Goal: Information Seeking & Learning: Learn about a topic

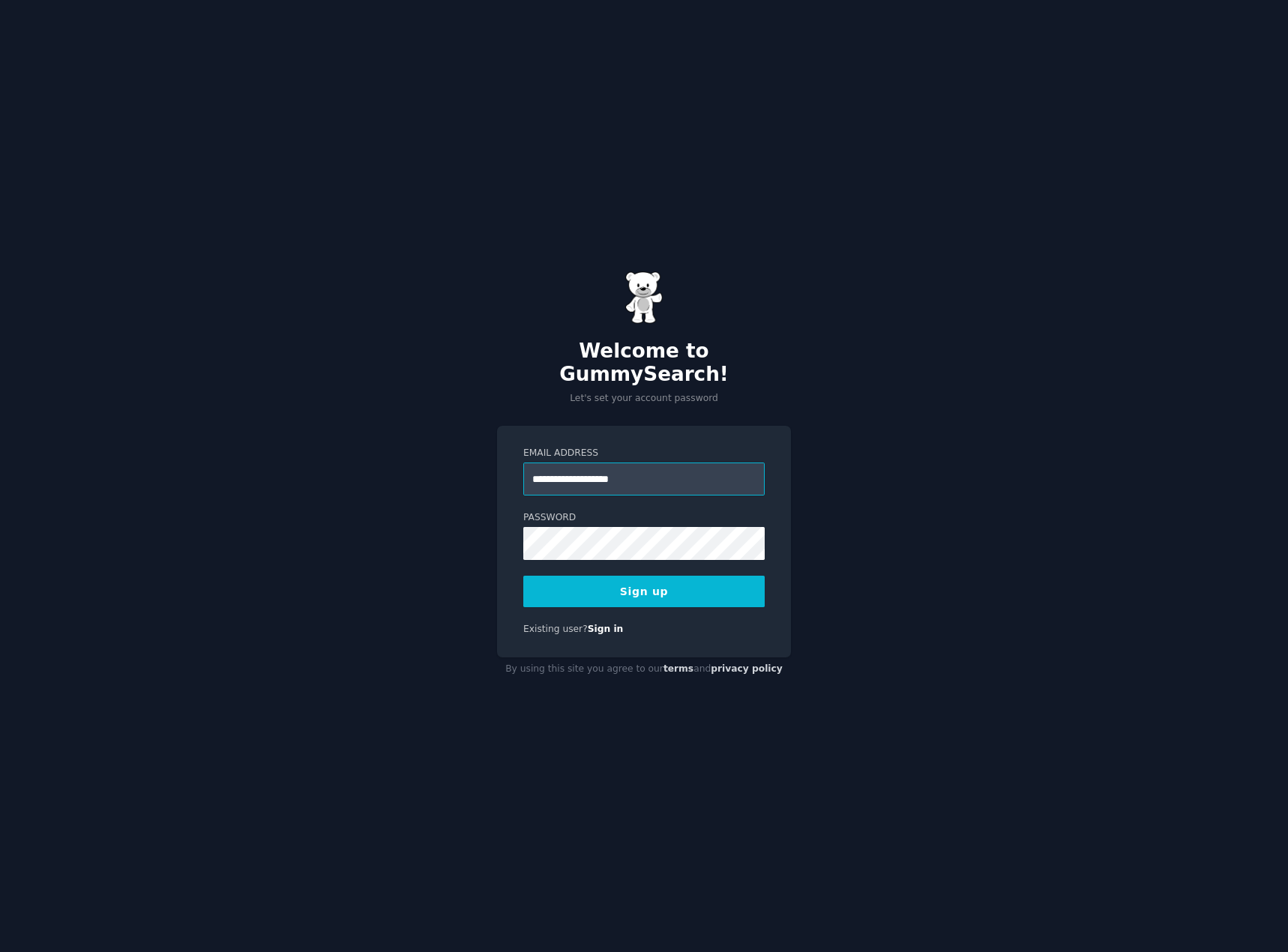
type input "**********"
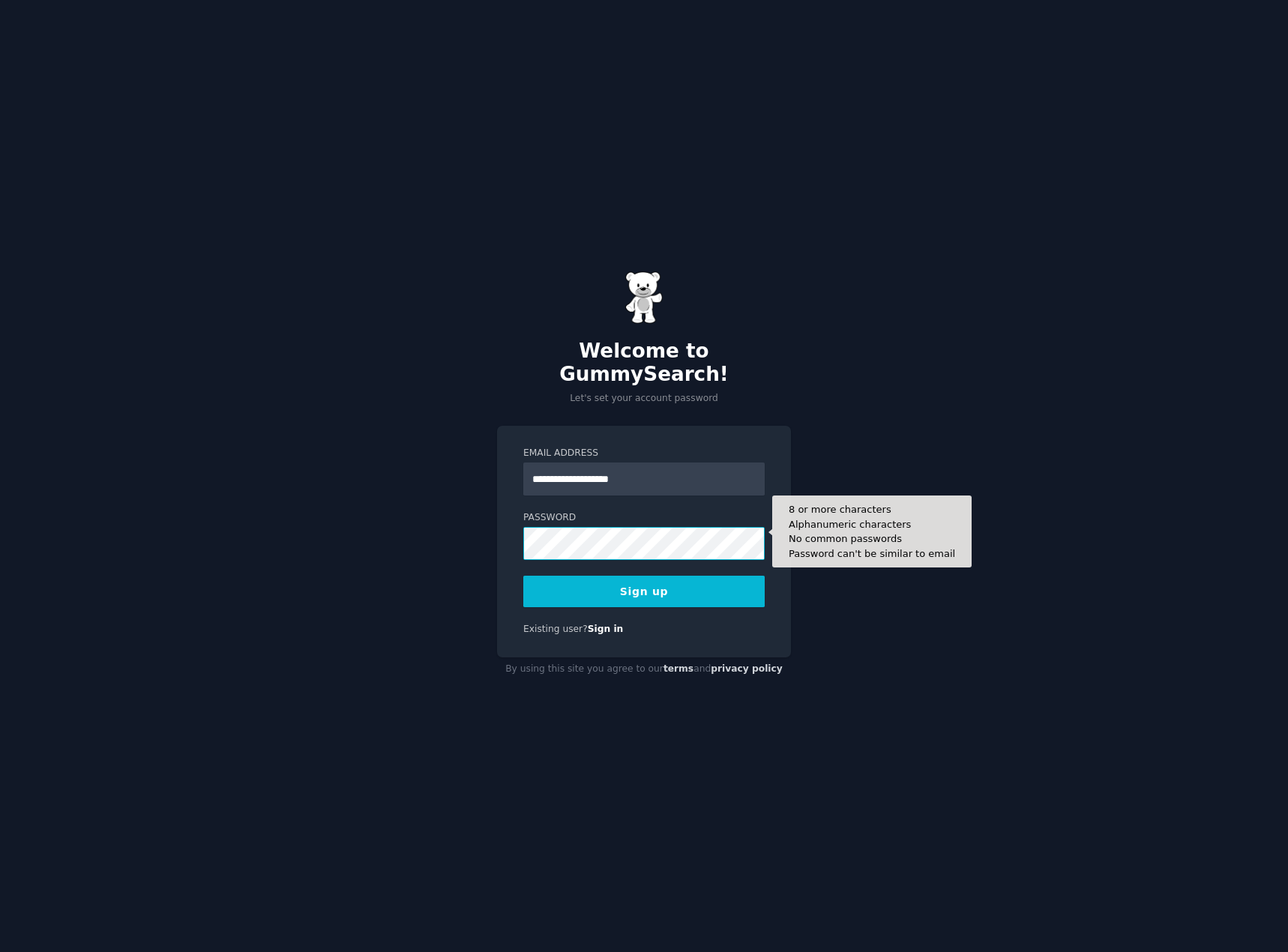
click at [523, 559] on div at bounding box center [523, 559] width 0 height 0
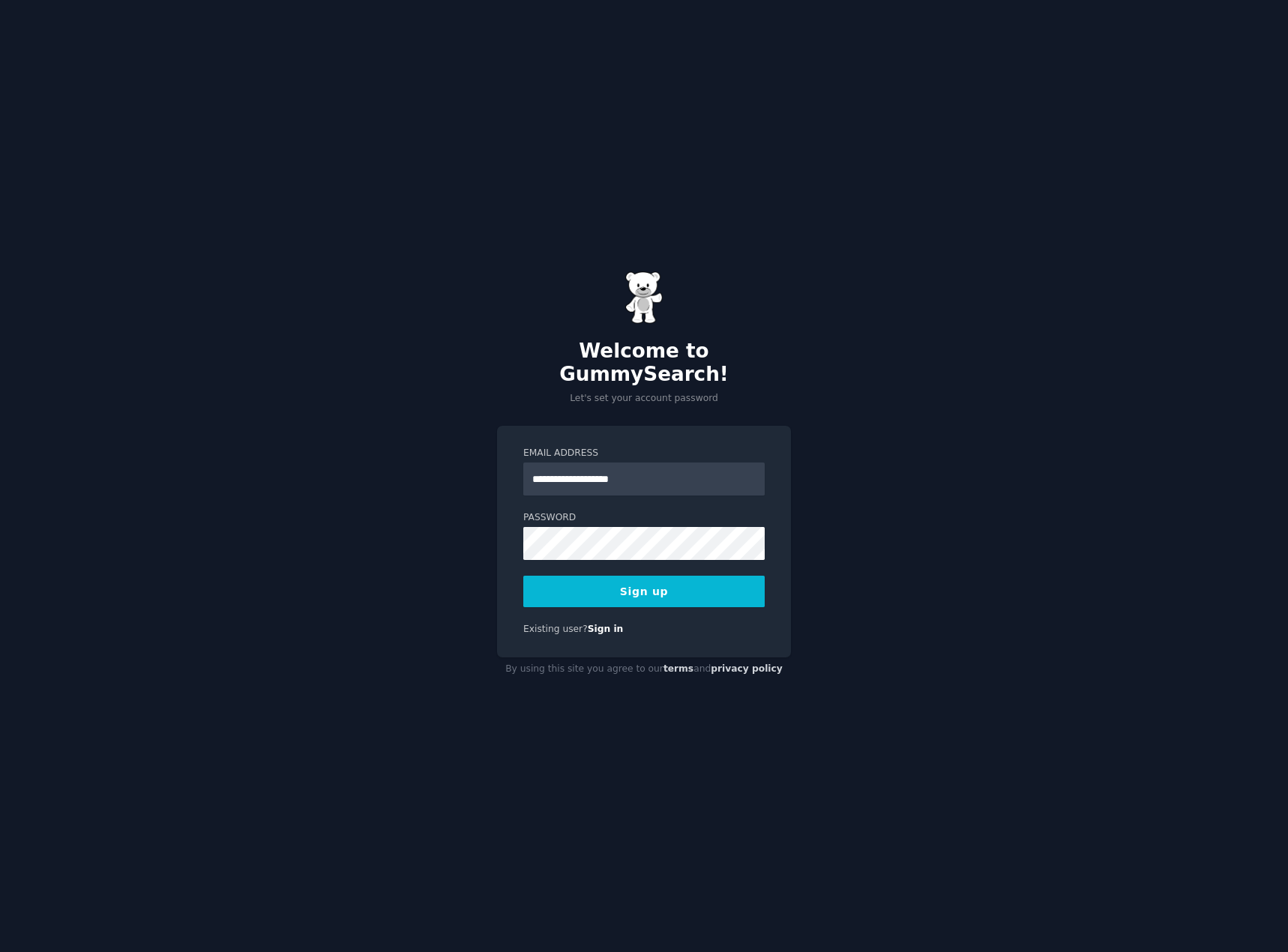
click at [619, 583] on button "Sign up" at bounding box center [644, 591] width 241 height 31
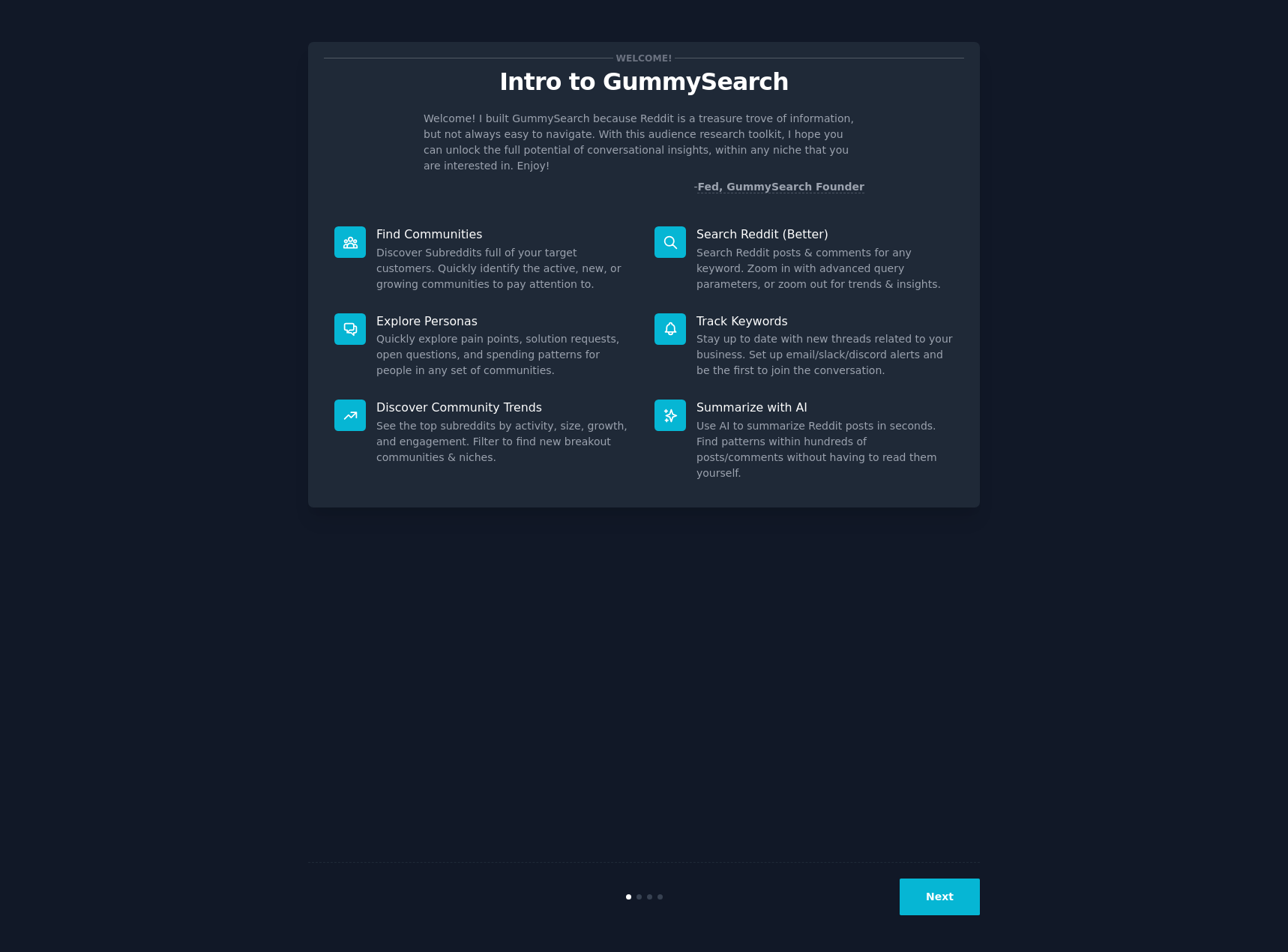
click at [965, 904] on button "Next" at bounding box center [940, 897] width 80 height 37
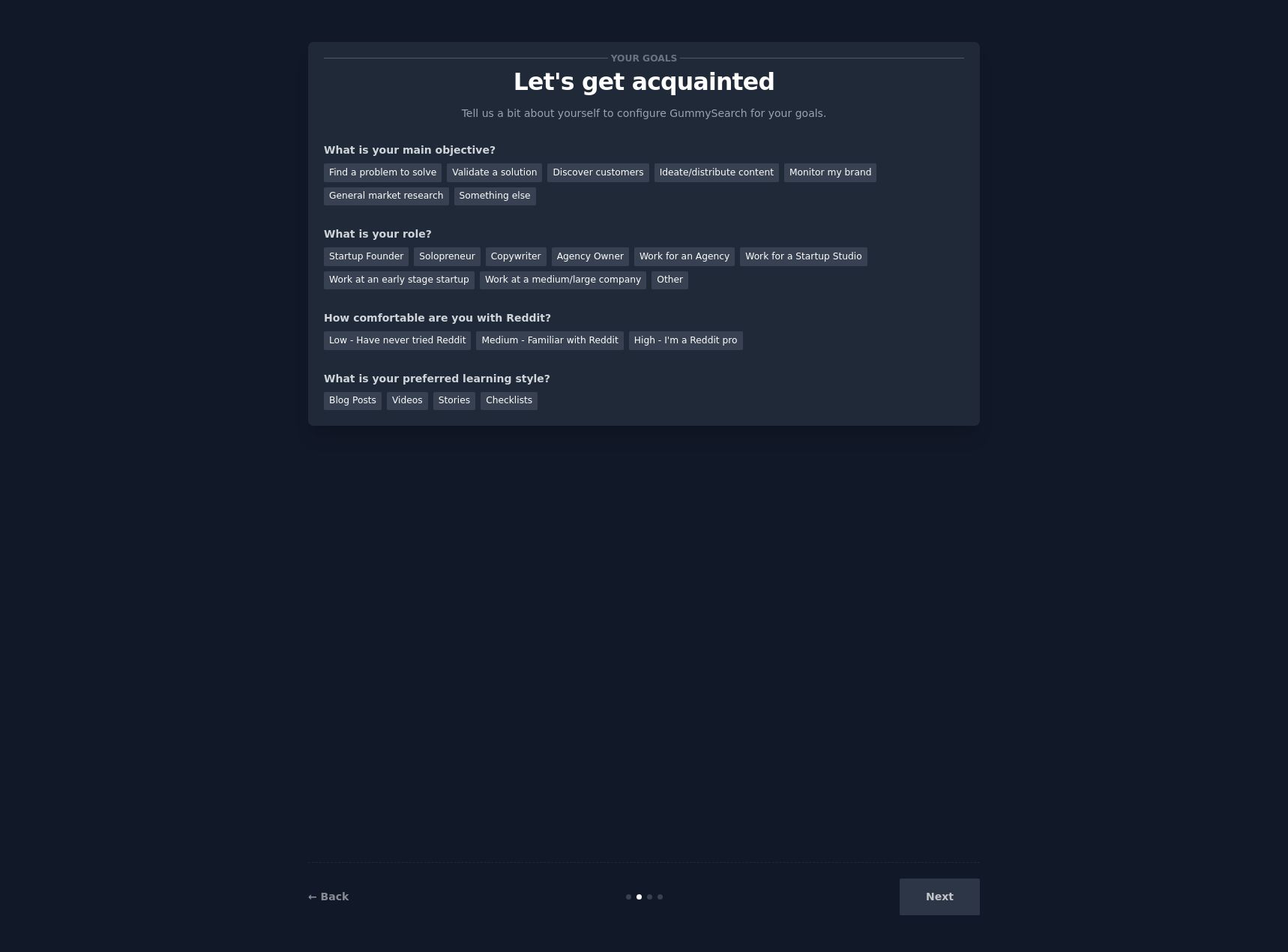
click at [965, 904] on div "Next" at bounding box center [868, 897] width 224 height 37
click at [629, 344] on div "High - I'm a Reddit pro" at bounding box center [686, 340] width 114 height 19
click at [367, 260] on div "Startup Founder" at bounding box center [366, 256] width 85 height 19
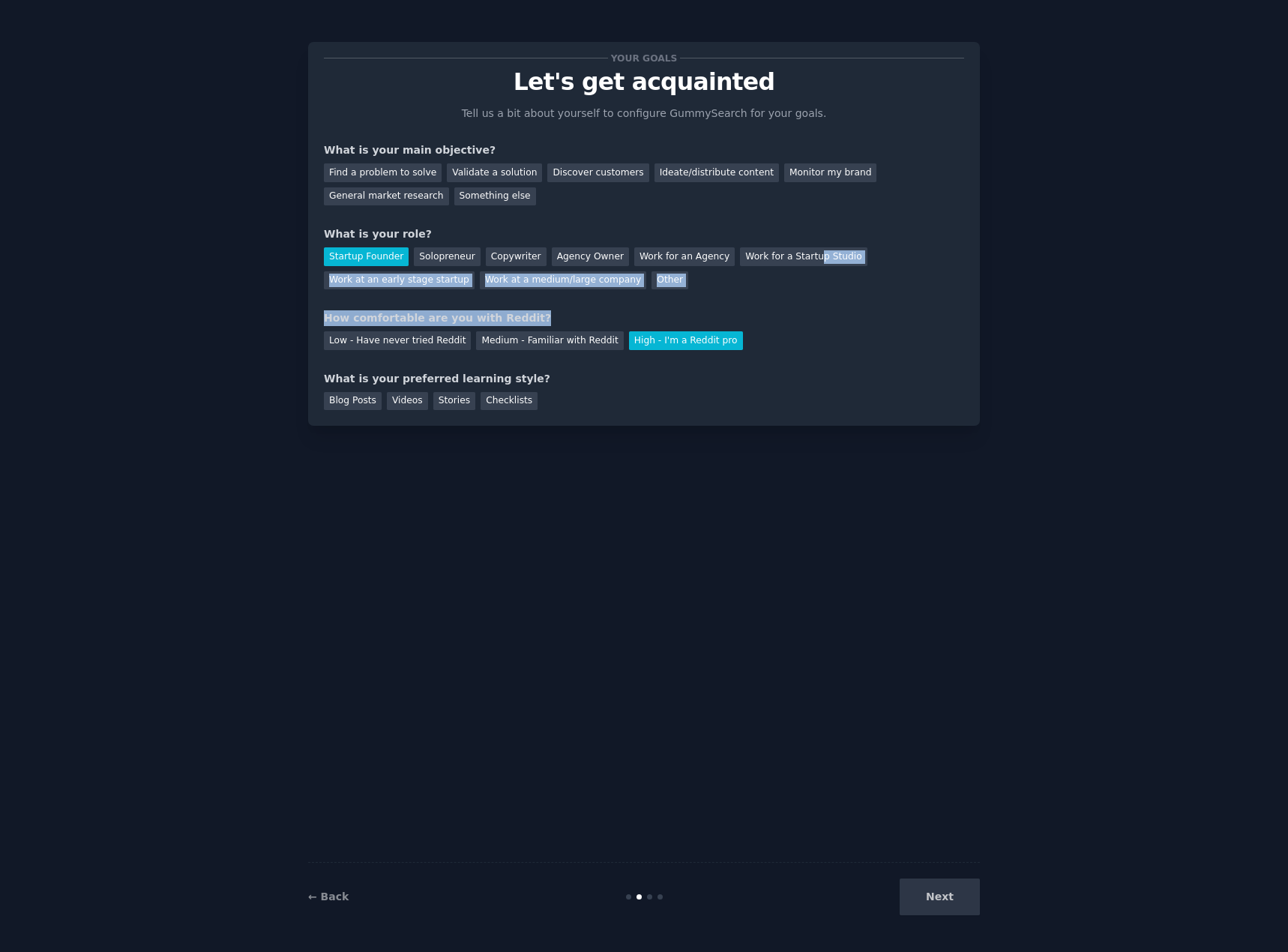
drag, startPoint x: 773, startPoint y: 259, endPoint x: 770, endPoint y: 296, distance: 37.1
click at [771, 297] on div "Your goals Let's get acquainted Tell us a bit about yourself to configure Gummy…" at bounding box center [644, 234] width 640 height 352
click at [770, 296] on div "Your goals Let's get acquainted Tell us a bit about yourself to configure Gummy…" at bounding box center [644, 234] width 640 height 352
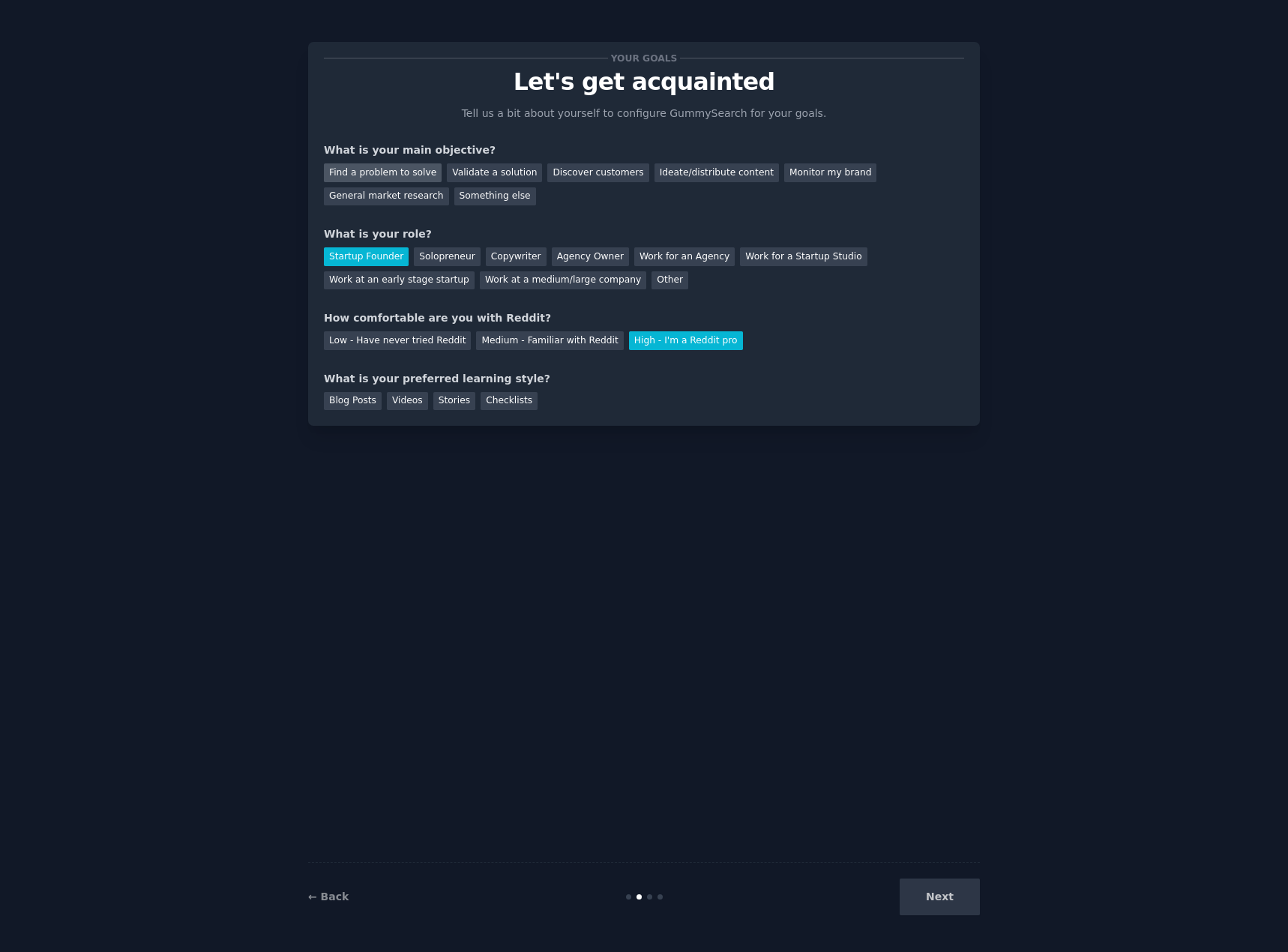
click at [419, 177] on div "Find a problem to solve" at bounding box center [383, 173] width 118 height 19
drag, startPoint x: 942, startPoint y: 910, endPoint x: 888, endPoint y: 862, distance: 72.2
click at [941, 910] on div "Next" at bounding box center [868, 897] width 224 height 37
click at [339, 402] on div "Blog Posts" at bounding box center [353, 401] width 58 height 19
click at [519, 410] on div "Your goals Let's get acquainted Tell us a bit about yourself to configure Gummy…" at bounding box center [644, 234] width 672 height 384
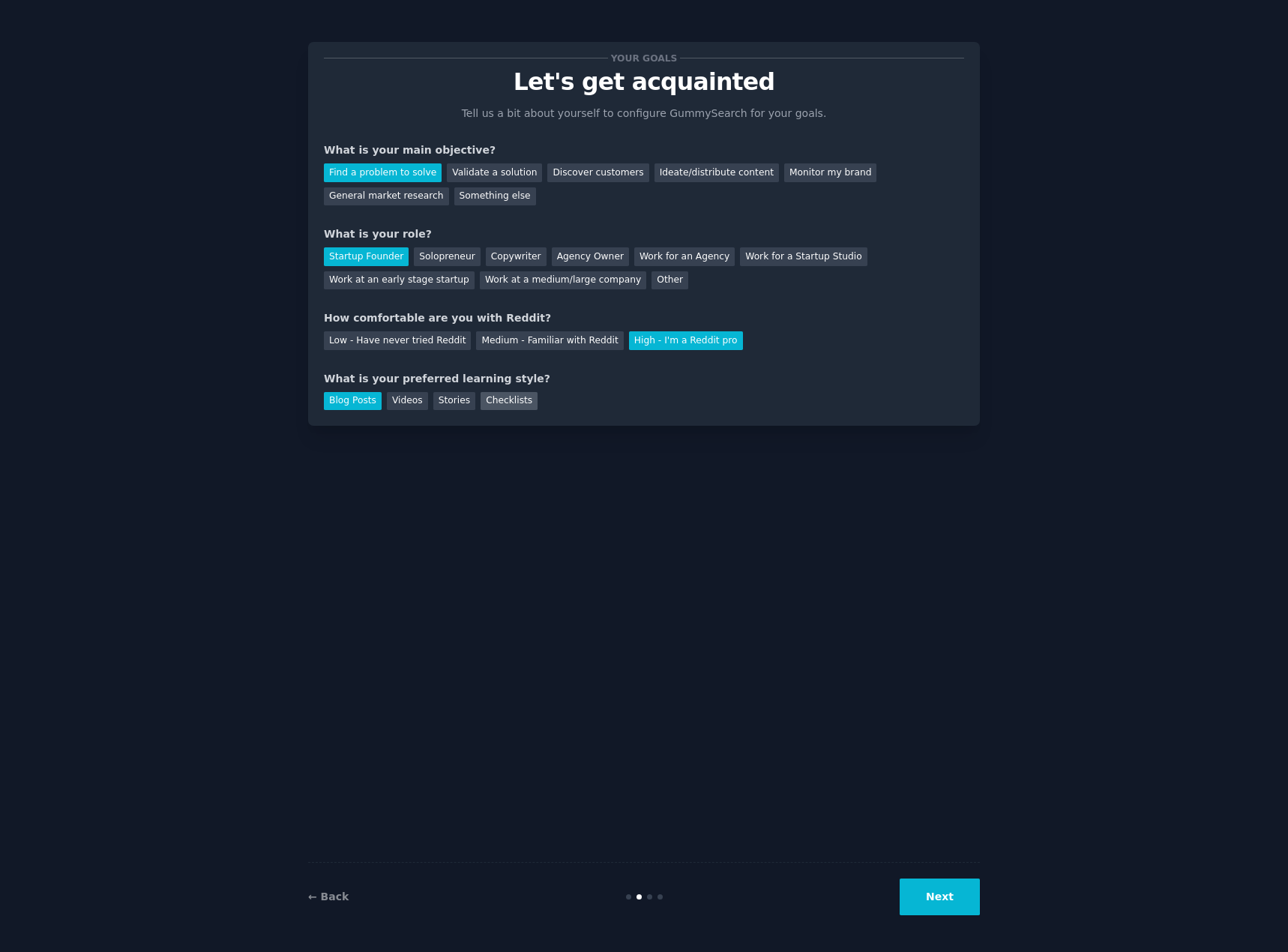
click at [485, 405] on div "Checklists" at bounding box center [509, 401] width 57 height 19
click at [921, 880] on button "Next" at bounding box center [940, 897] width 80 height 37
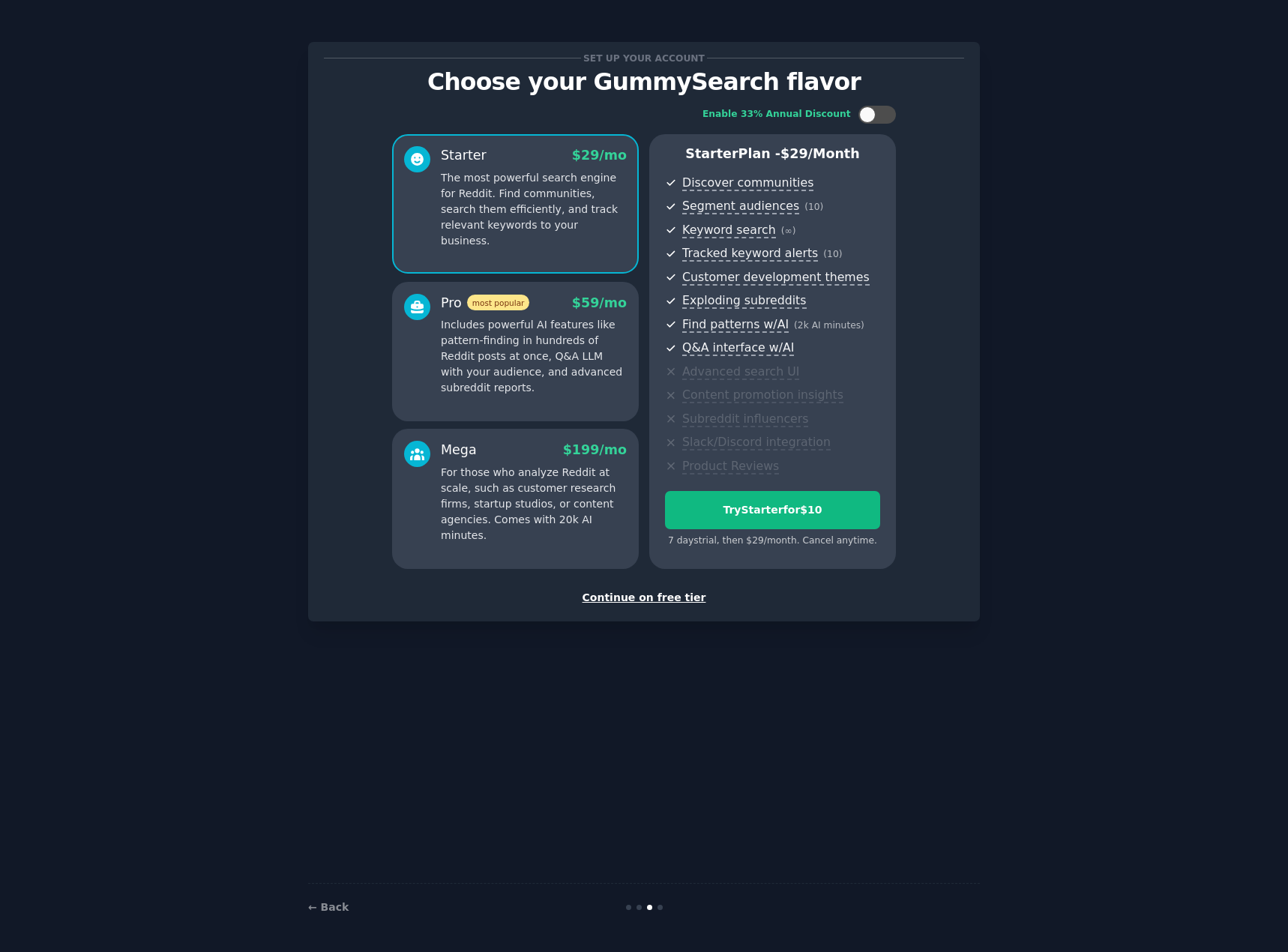
click at [620, 603] on div "Continue on free tier" at bounding box center [644, 598] width 640 height 16
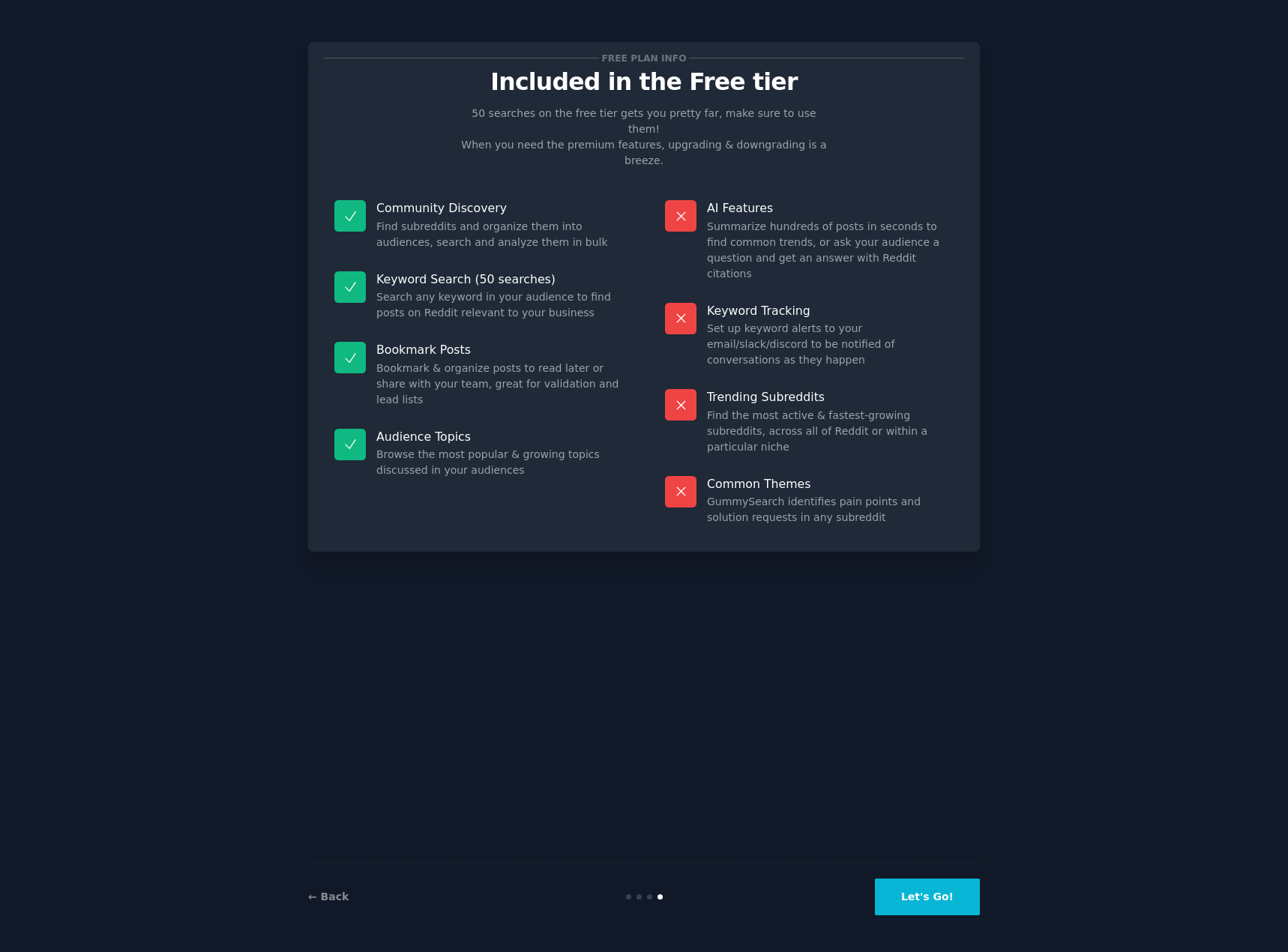
click at [926, 926] on div "← Back Let's Go!" at bounding box center [644, 896] width 672 height 69
click at [926, 892] on button "Let's Go!" at bounding box center [927, 897] width 105 height 37
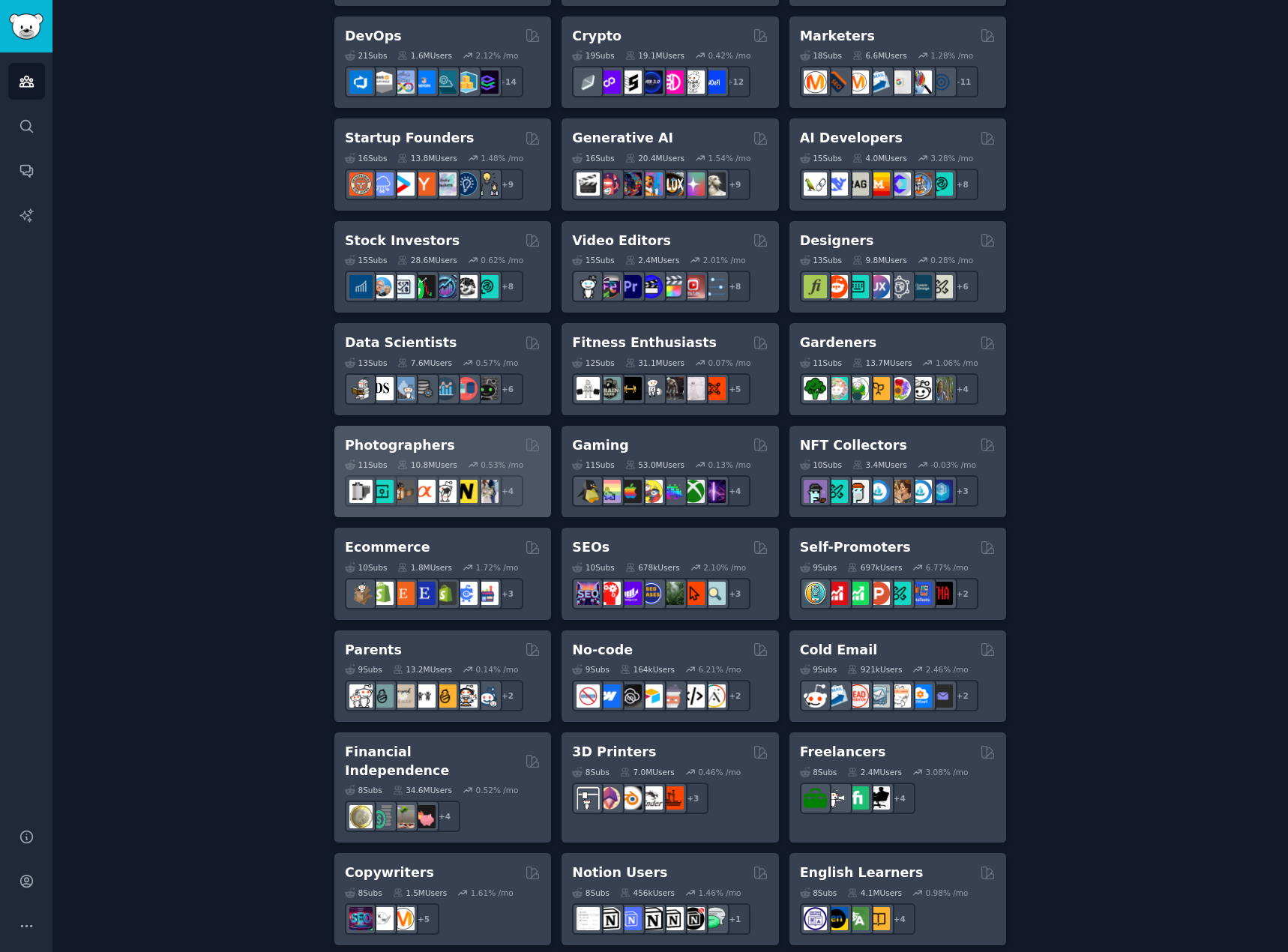
scroll to position [252, 0]
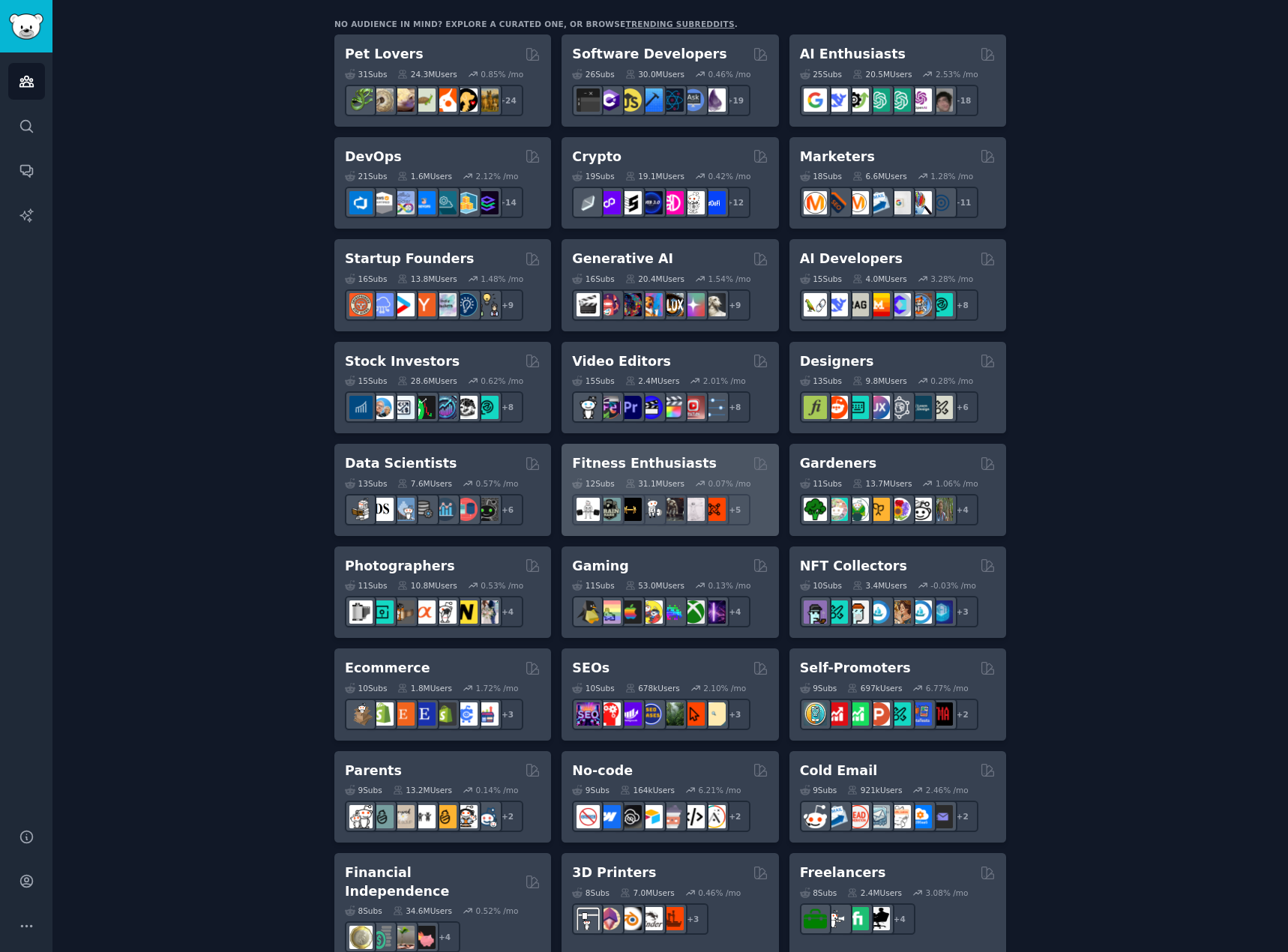
click at [618, 456] on h2 "Fitness Enthusiasts" at bounding box center [644, 463] width 144 height 19
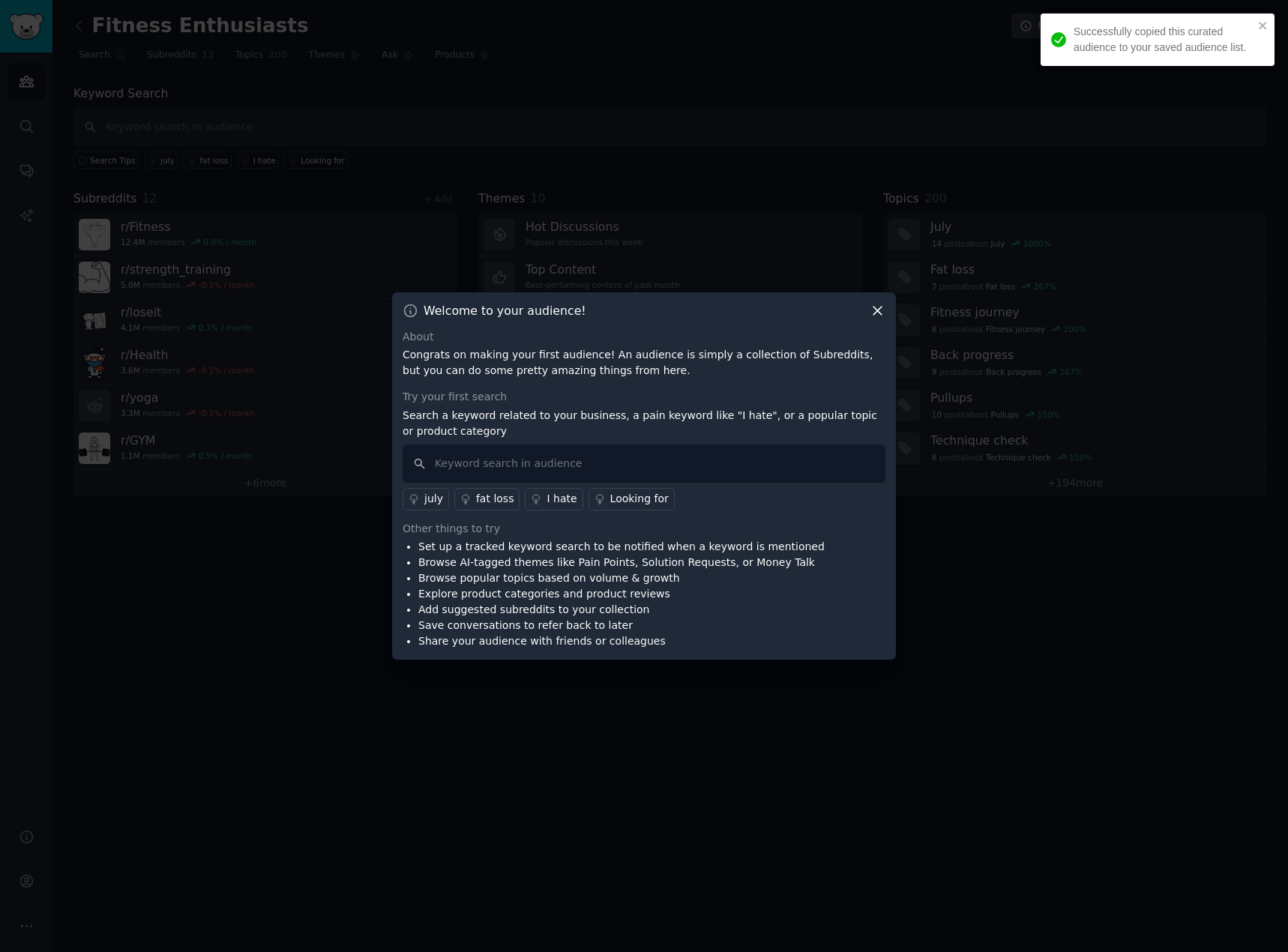
click at [881, 308] on icon at bounding box center [877, 311] width 16 height 16
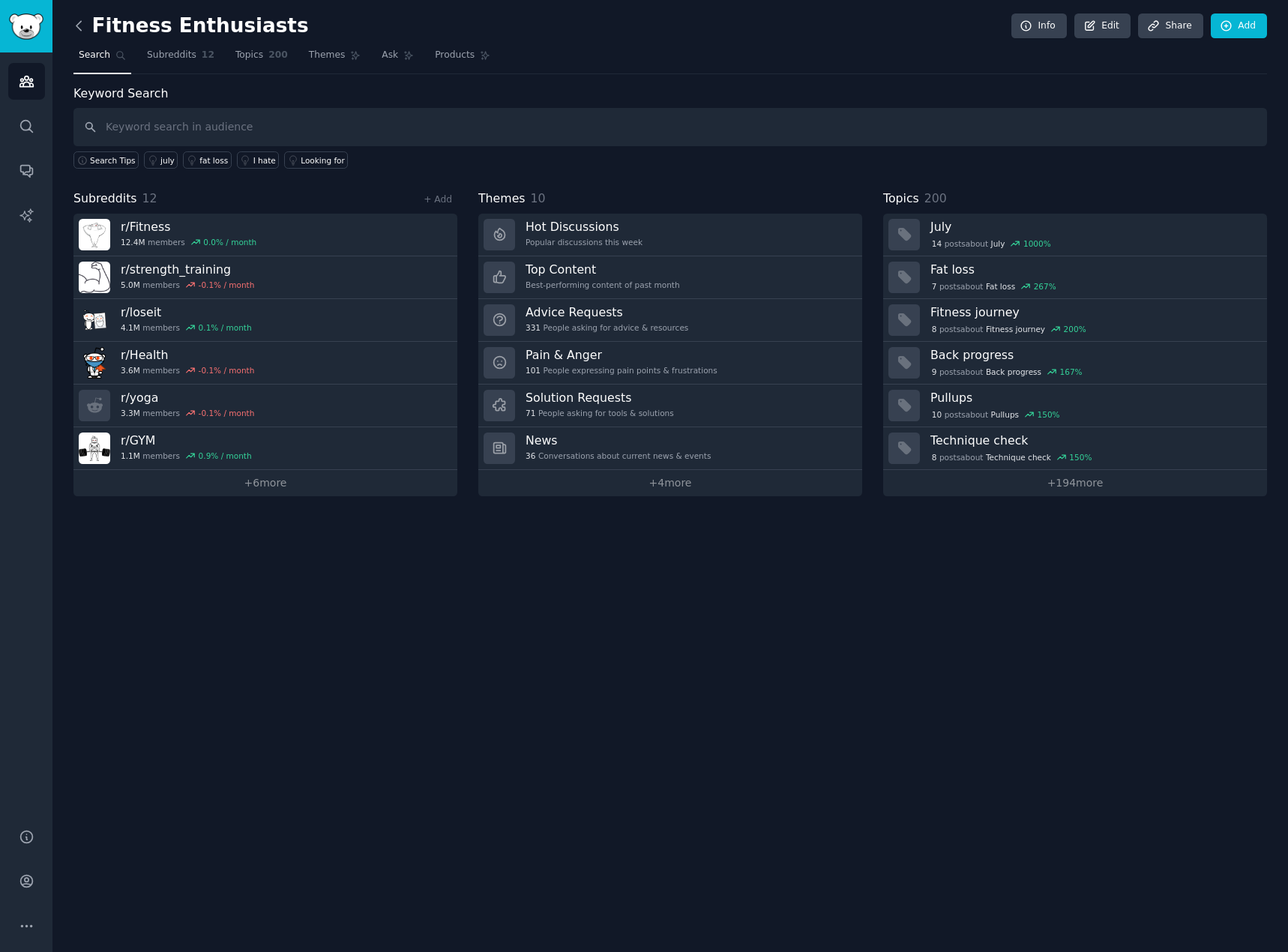
click at [75, 27] on icon at bounding box center [79, 26] width 16 height 16
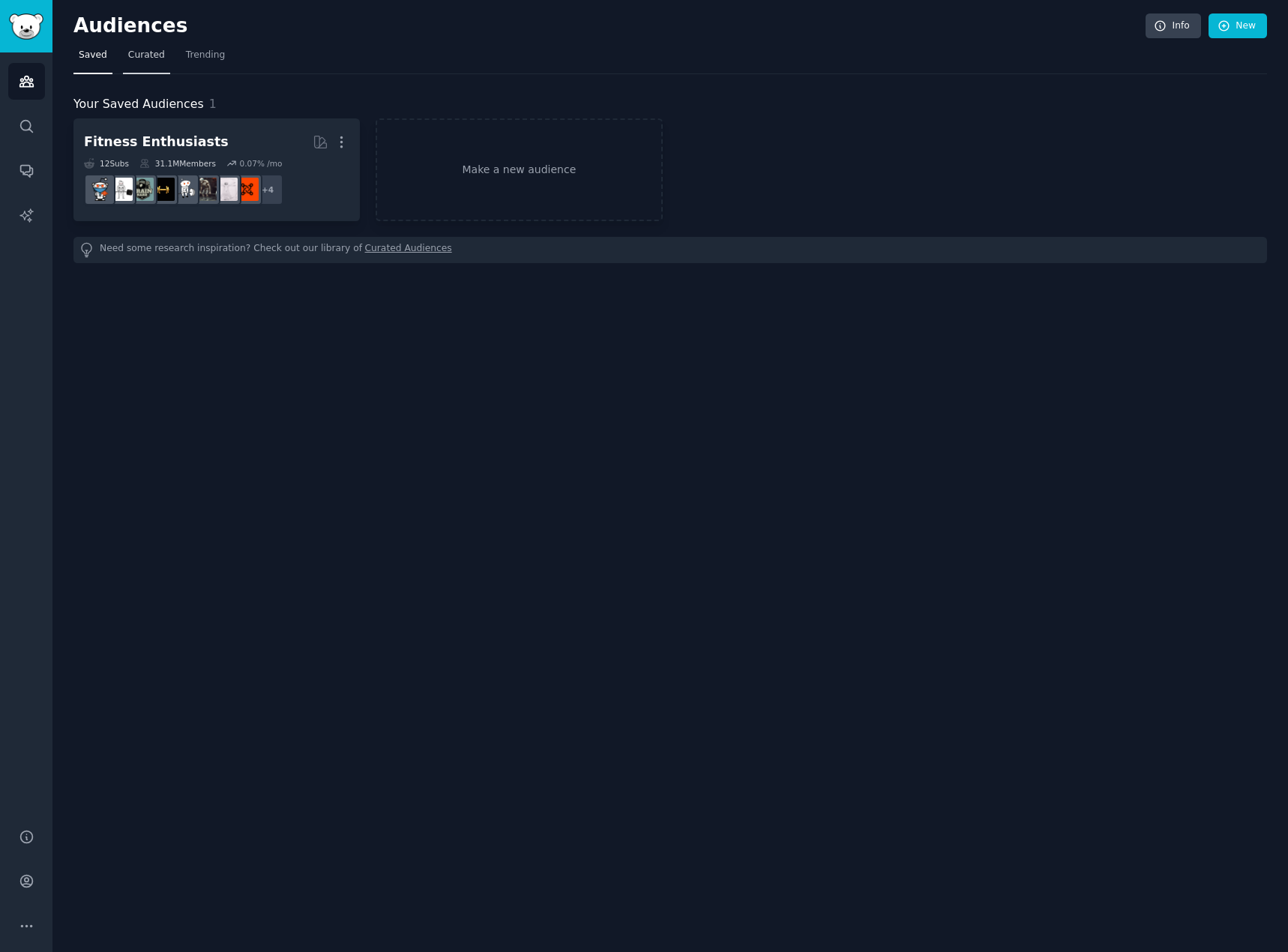
click at [149, 60] on span "Curated" at bounding box center [147, 55] width 37 height 14
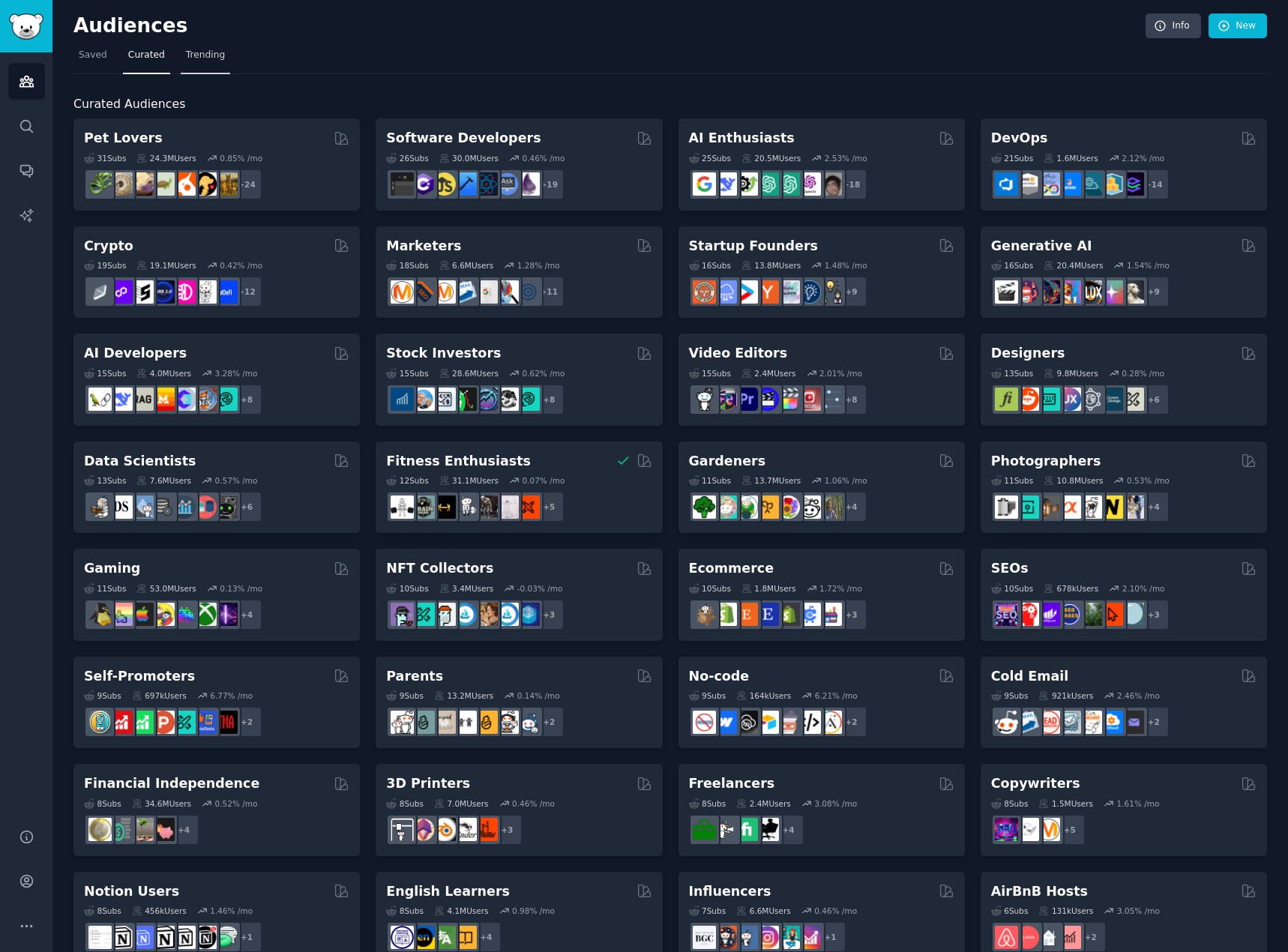
click at [195, 52] on span "Trending" at bounding box center [206, 55] width 39 height 14
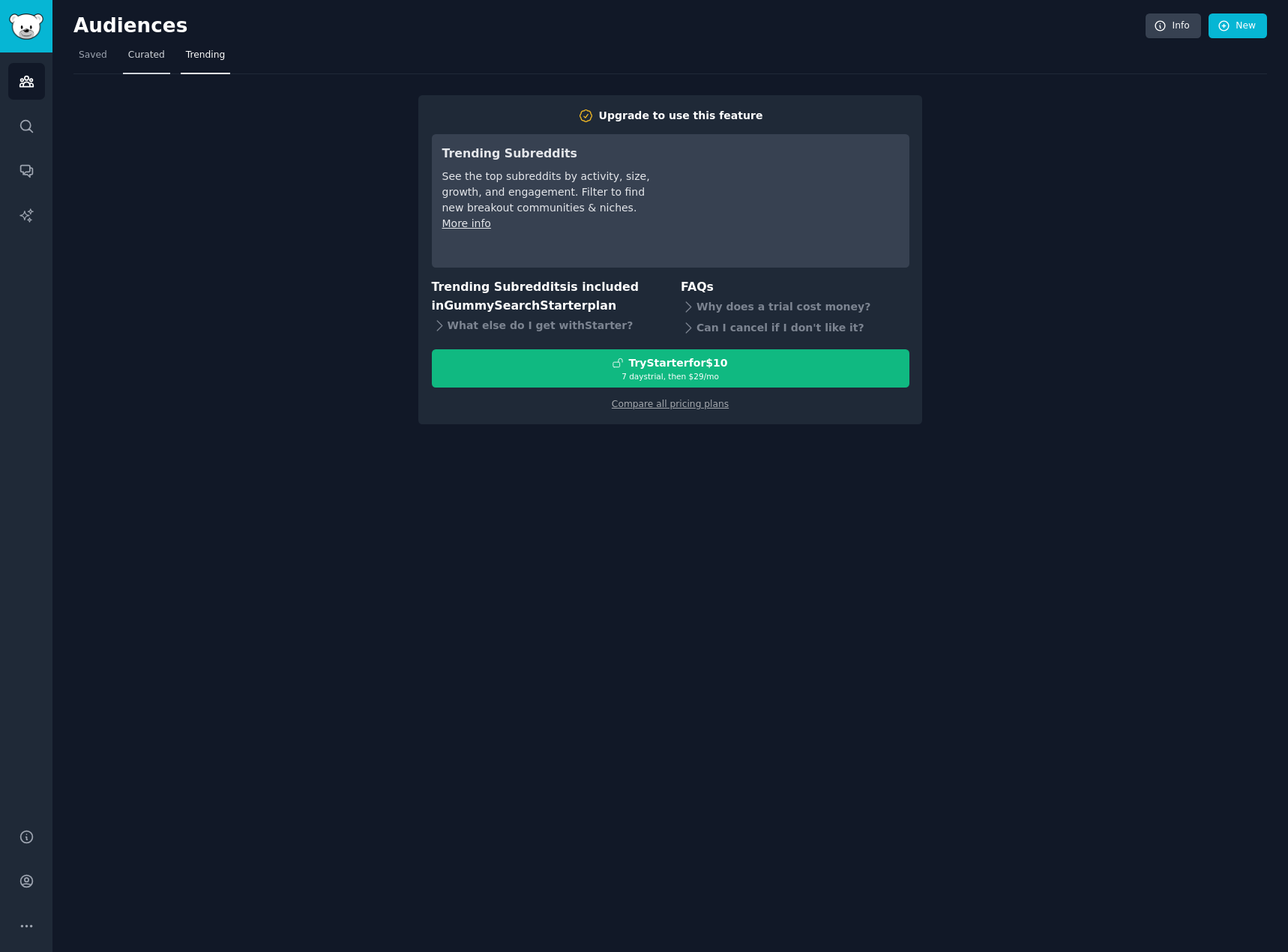
click at [153, 50] on span "Curated" at bounding box center [147, 55] width 37 height 14
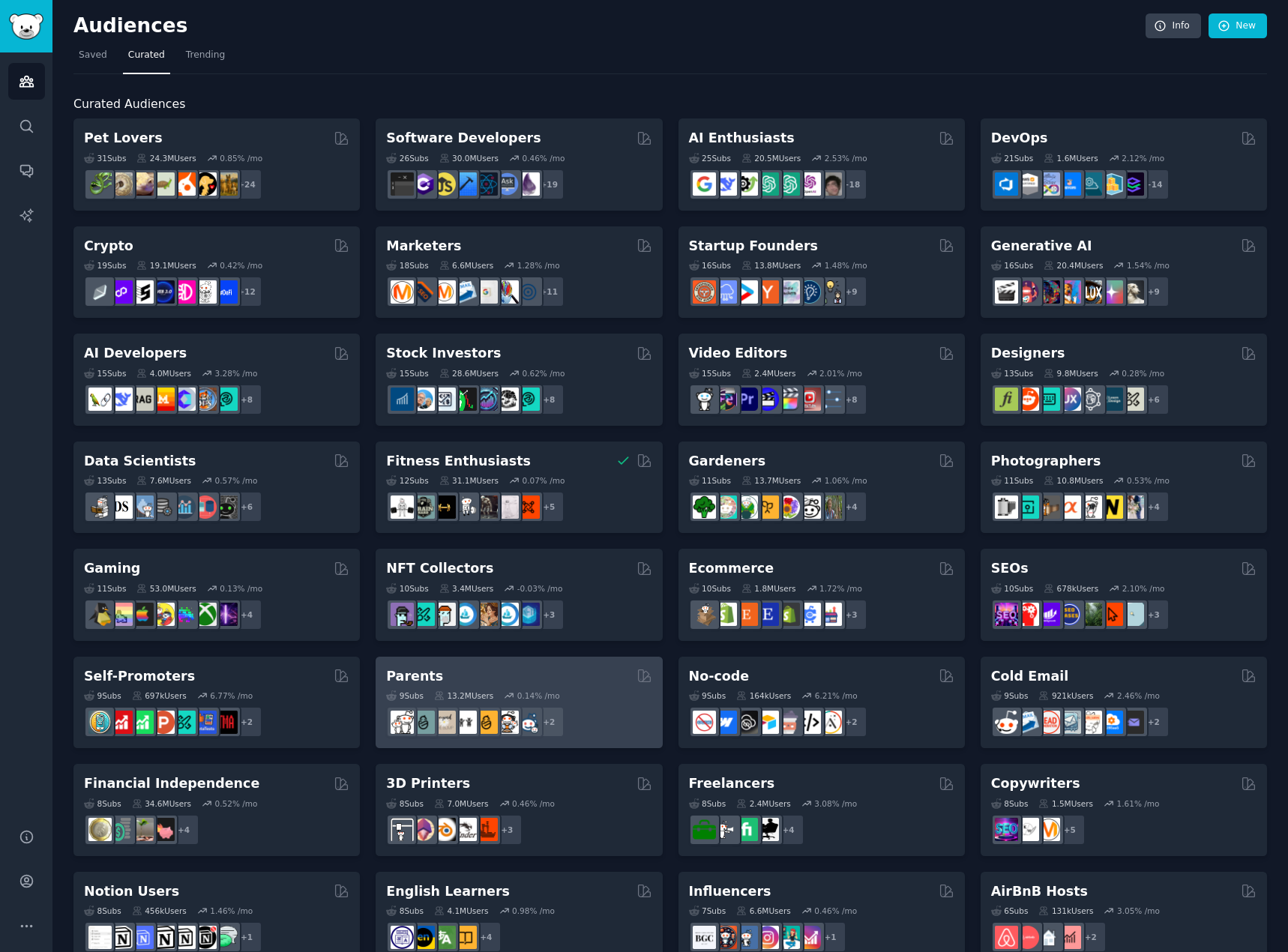
click at [424, 688] on div "9 Sub s 13.2M Users 0.14 % /mo + 2" at bounding box center [519, 711] width 265 height 52
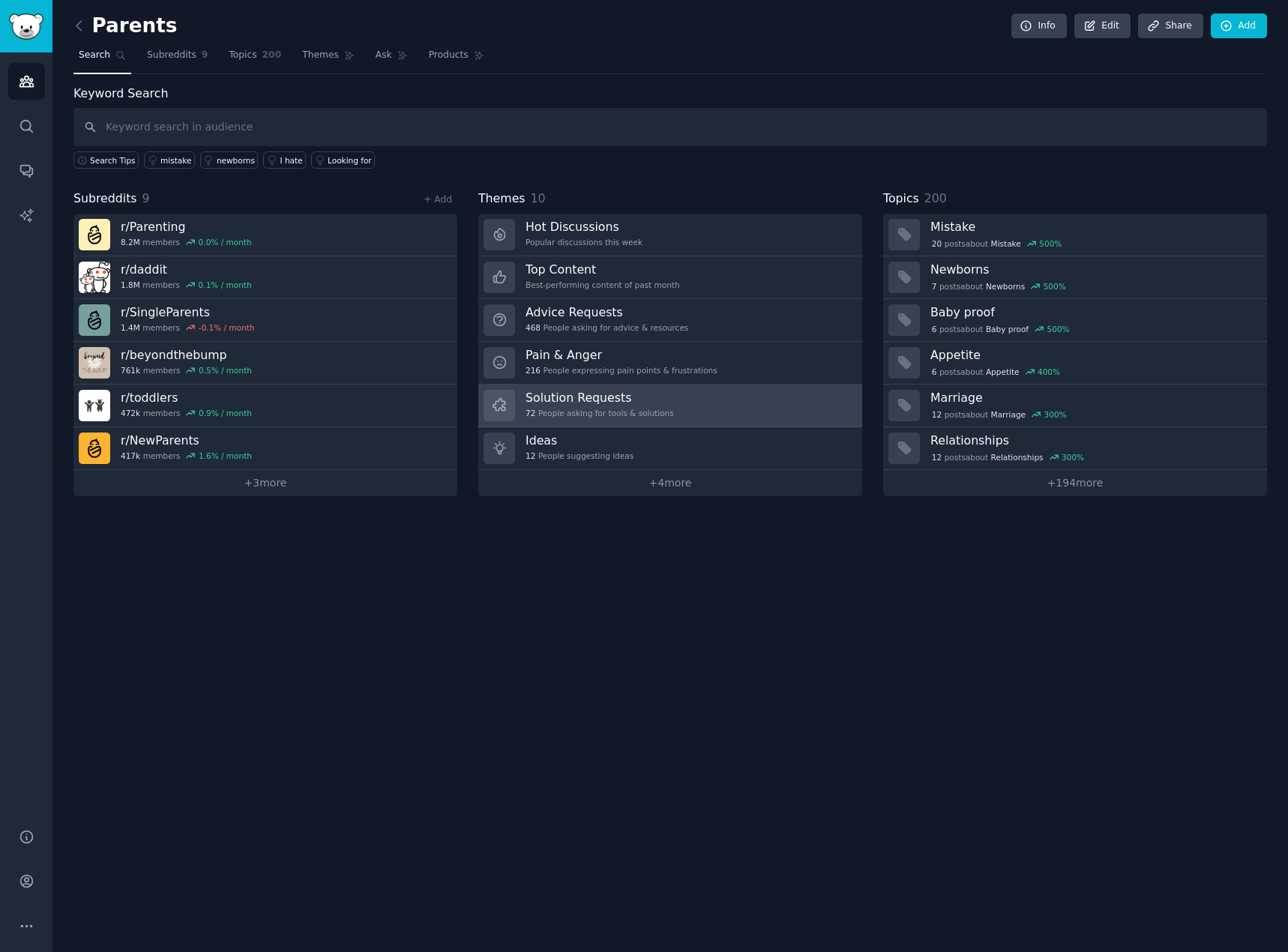
click at [551, 401] on h3 "Solution Requests" at bounding box center [600, 397] width 148 height 16
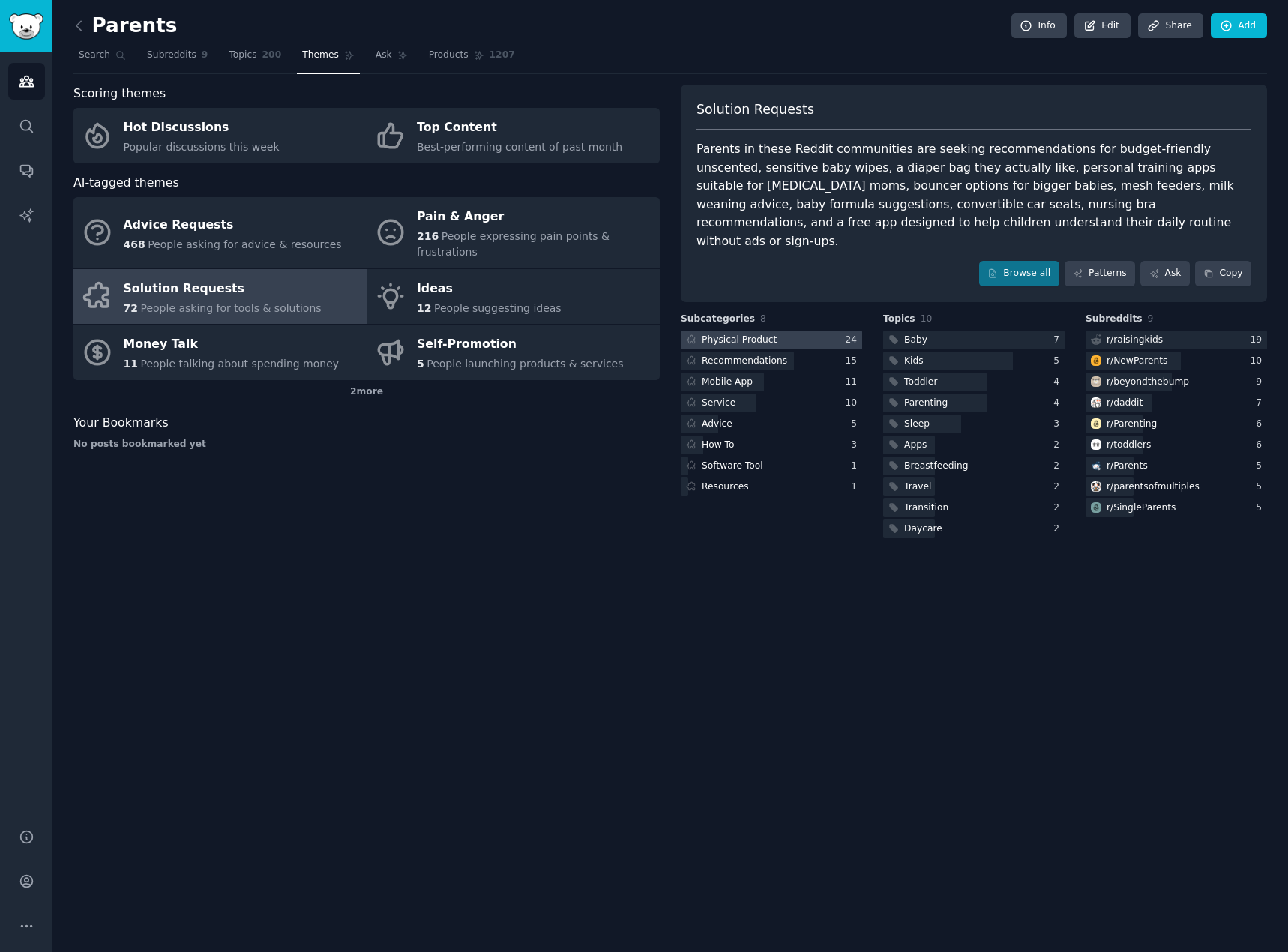
click at [743, 334] on div "Physical Product" at bounding box center [739, 340] width 75 height 14
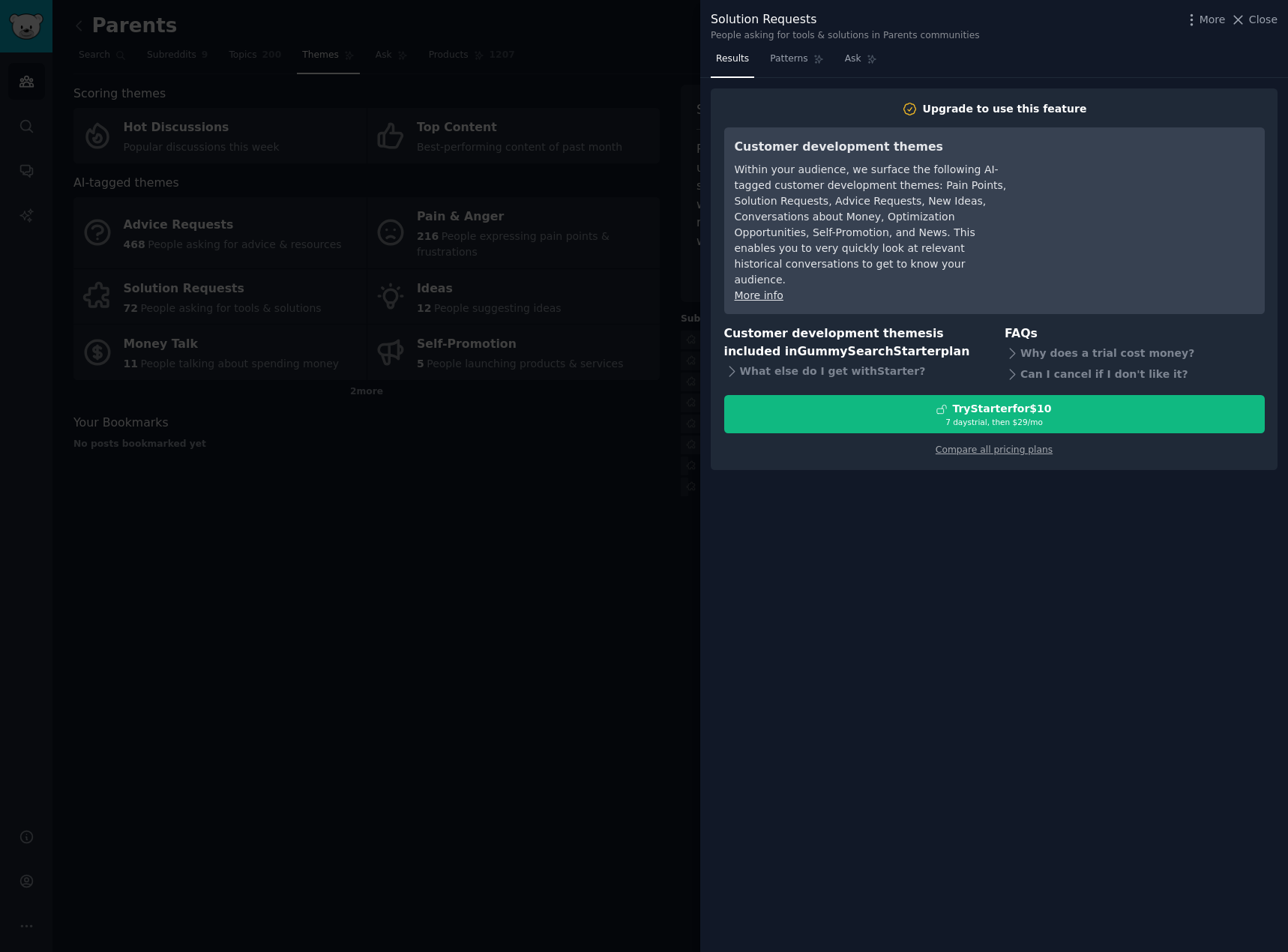
click at [619, 496] on div at bounding box center [644, 476] width 1288 height 952
